Goal: Task Accomplishment & Management: Manage account settings

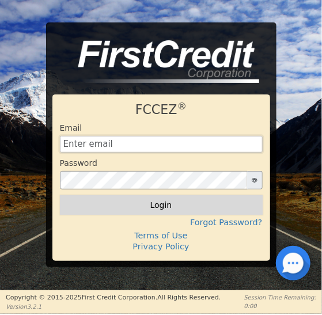
type input "go180finance@gmail.com"
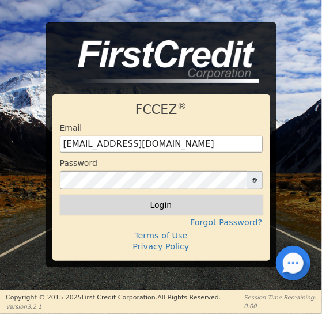
click at [151, 210] on button "Login" at bounding box center [161, 205] width 203 height 20
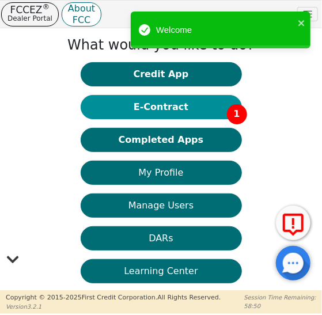
click at [165, 111] on button "E-Contract 1" at bounding box center [161, 107] width 161 height 24
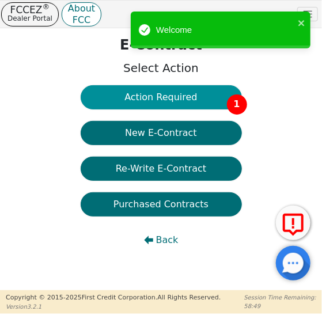
click at [168, 104] on button "Action Required 1" at bounding box center [161, 97] width 161 height 24
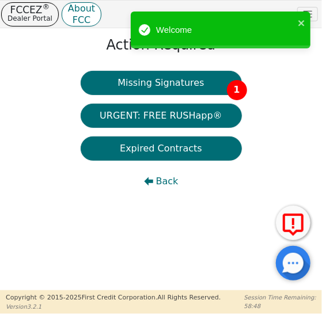
click at [167, 87] on button "Missing Signatures 1" at bounding box center [161, 83] width 161 height 24
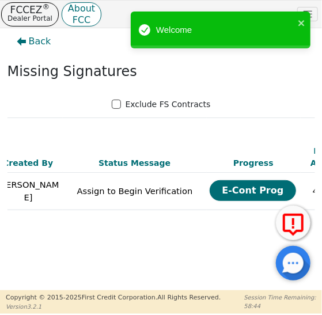
scroll to position [0, 427]
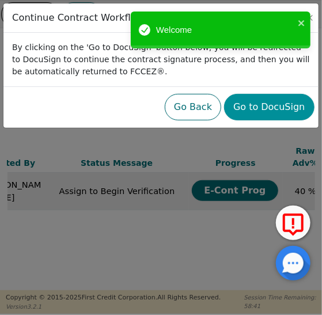
click at [261, 109] on button "Go to DocuSign" at bounding box center [269, 107] width 90 height 26
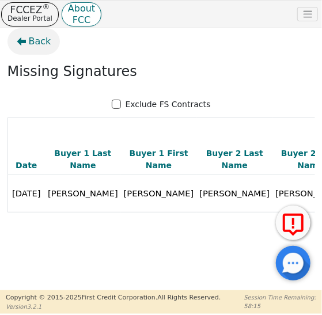
click at [31, 40] on span "Back" at bounding box center [40, 42] width 22 height 14
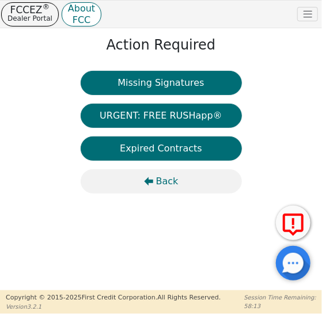
click at [166, 185] on span "Back" at bounding box center [167, 181] width 22 height 14
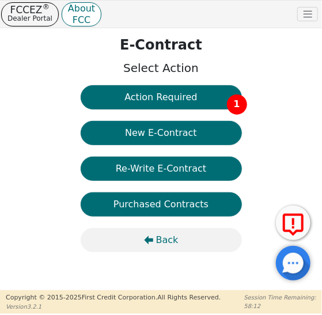
click at [162, 238] on span "Back" at bounding box center [167, 240] width 22 height 14
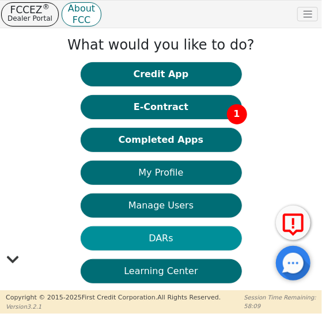
click at [157, 241] on button "DARs" at bounding box center [161, 238] width 161 height 24
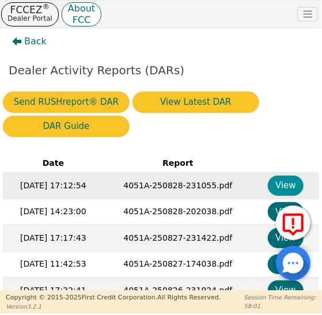
click at [273, 186] on button "View" at bounding box center [286, 186] width 36 height 20
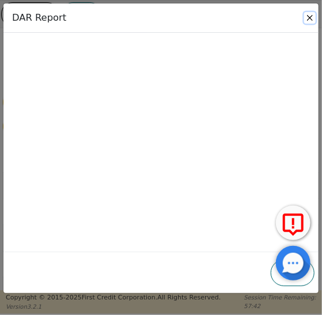
click at [310, 18] on button "Close" at bounding box center [310, 18] width 12 height 12
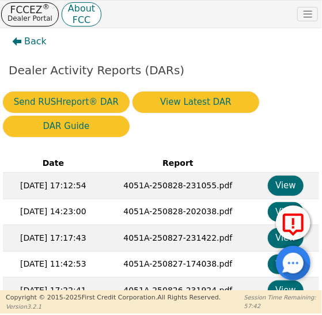
click at [235, 37] on div "Back" at bounding box center [161, 41] width 325 height 26
click at [38, 40] on span "Back" at bounding box center [35, 42] width 22 height 14
